Goal: Transaction & Acquisition: Purchase product/service

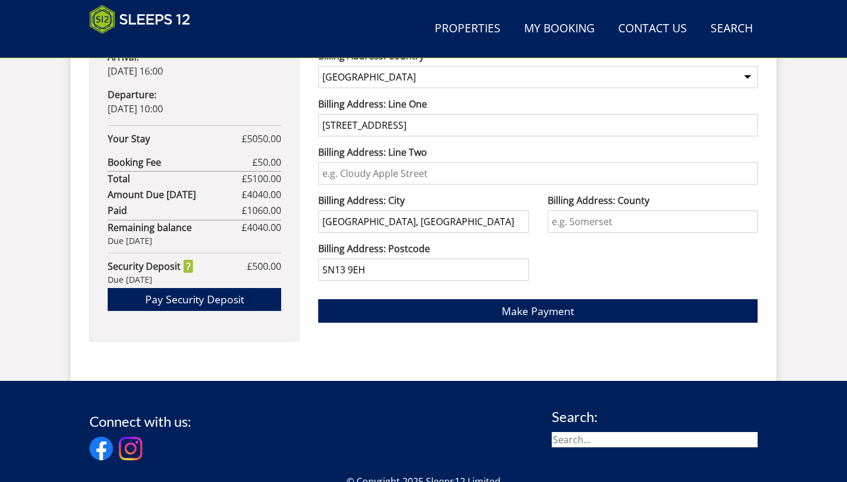
scroll to position [814, 0]
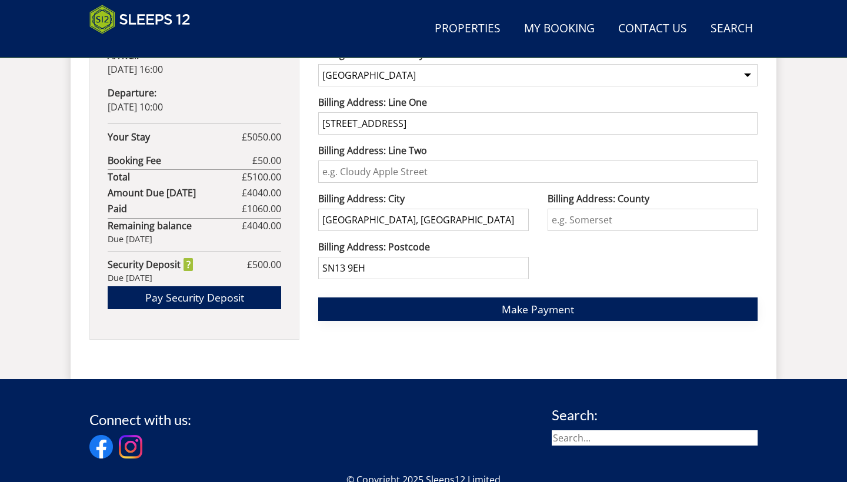
click at [550, 307] on span "Make Payment" at bounding box center [537, 309] width 72 height 14
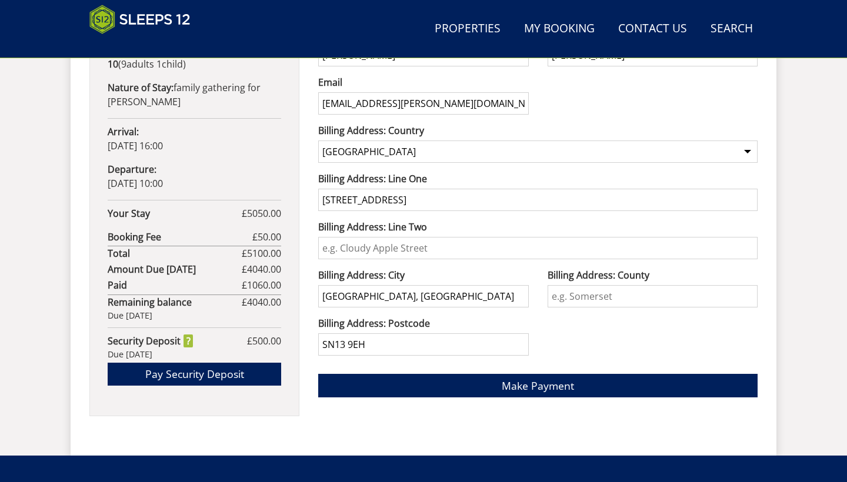
scroll to position [746, 0]
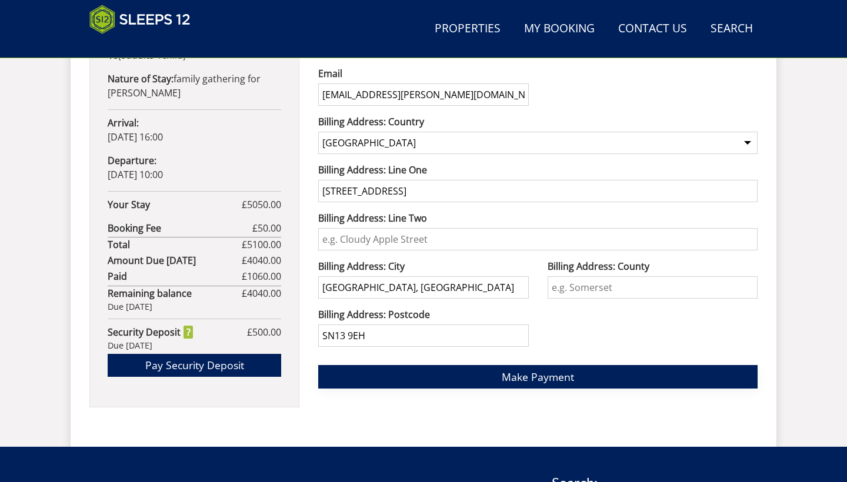
click at [546, 375] on span "Make Payment" at bounding box center [537, 377] width 72 height 14
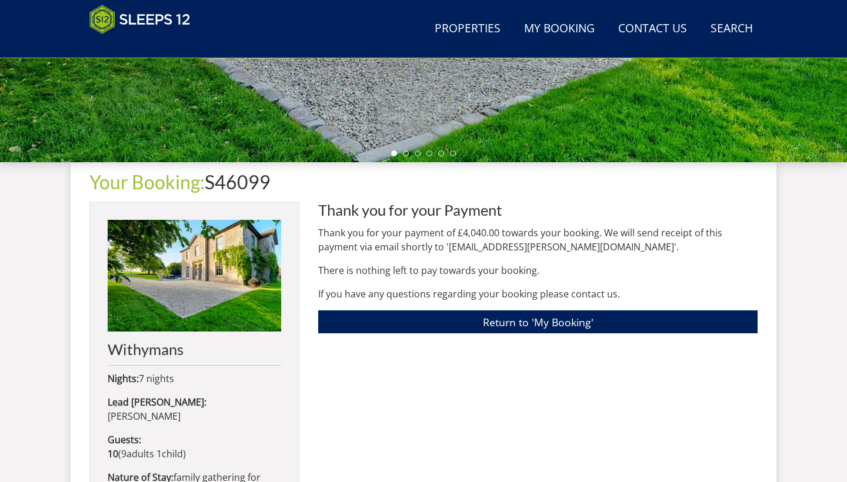
scroll to position [410, 0]
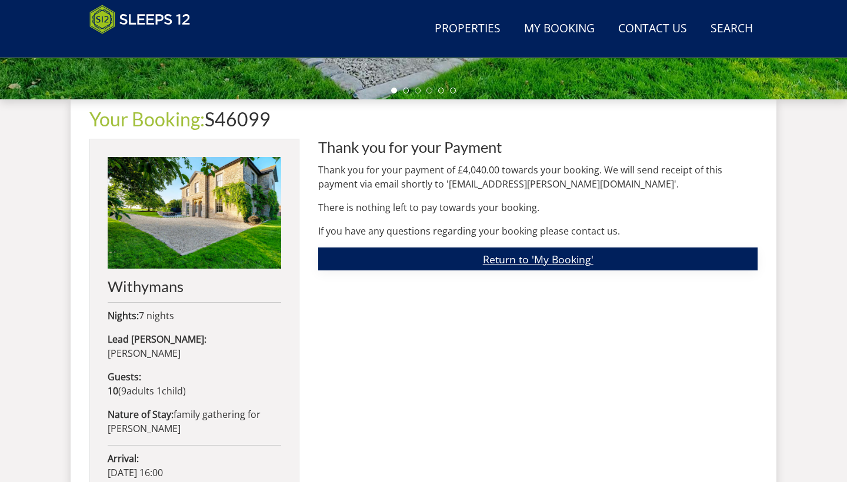
click at [550, 262] on link "Return to 'My Booking'" at bounding box center [537, 259] width 439 height 23
